Goal: Manage account settings

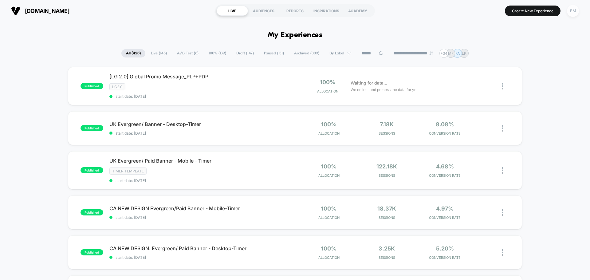
click at [574, 13] on div "EM" at bounding box center [573, 11] width 12 height 12
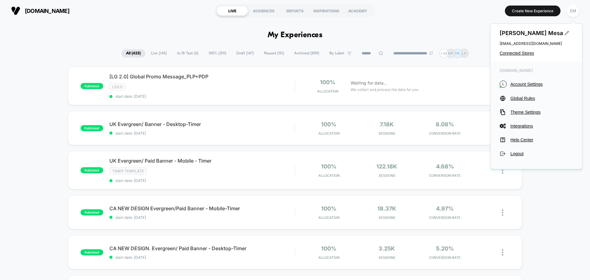
drag, startPoint x: 493, startPoint y: 45, endPoint x: 576, endPoint y: 44, distance: 83.6
click at [576, 44] on div "[PERSON_NAME] [EMAIL_ADDRESS][DOMAIN_NAME] Connected Stores" at bounding box center [536, 43] width 92 height 38
drag, startPoint x: 571, startPoint y: 43, endPoint x: 497, endPoint y: 43, distance: 74.0
click at [498, 43] on div "[PERSON_NAME] [EMAIL_ADDRESS][DOMAIN_NAME] Connected Stores" at bounding box center [536, 43] width 92 height 38
click at [526, 84] on span "Account Settings" at bounding box center [541, 84] width 62 height 5
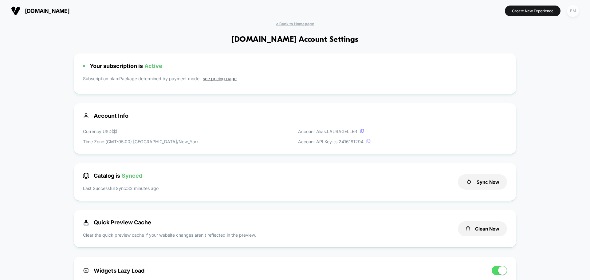
click at [577, 10] on div "EM" at bounding box center [573, 11] width 12 height 12
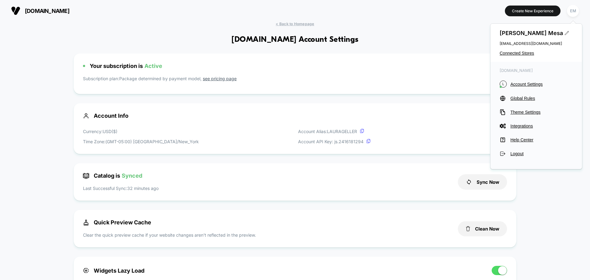
click at [564, 34] on icon at bounding box center [566, 33] width 5 height 5
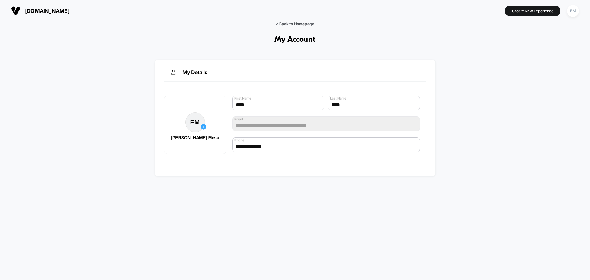
click at [290, 26] on span "< Back to Homepage" at bounding box center [295, 24] width 38 height 5
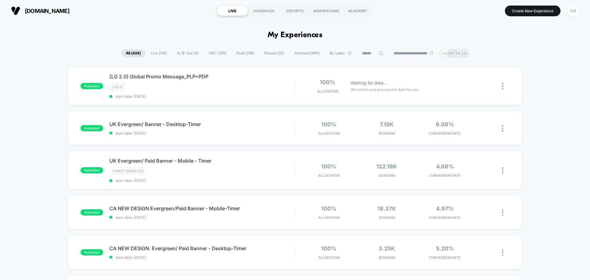
click at [571, 16] on div "EM" at bounding box center [573, 11] width 12 height 12
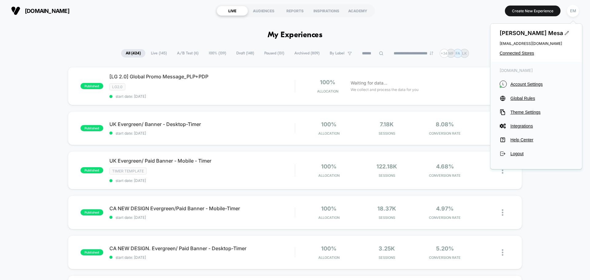
drag, startPoint x: 571, startPoint y: 44, endPoint x: 494, endPoint y: 44, distance: 76.8
click at [494, 44] on div "[PERSON_NAME] [EMAIL_ADDRESS][DOMAIN_NAME] Connected Stores" at bounding box center [536, 43] width 92 height 38
drag, startPoint x: 493, startPoint y: 44, endPoint x: 528, endPoint y: 20, distance: 43.0
click at [570, 44] on div "[PERSON_NAME] [EMAIL_ADDRESS][DOMAIN_NAME] Connected Stores" at bounding box center [536, 43] width 92 height 38
